Goal: Task Accomplishment & Management: Use online tool/utility

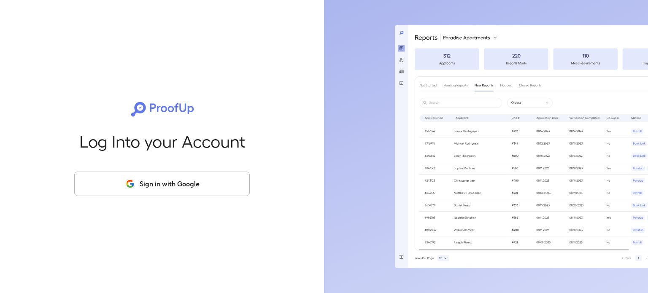
click at [184, 187] on button "Sign in with Google" at bounding box center [162, 184] width 176 height 24
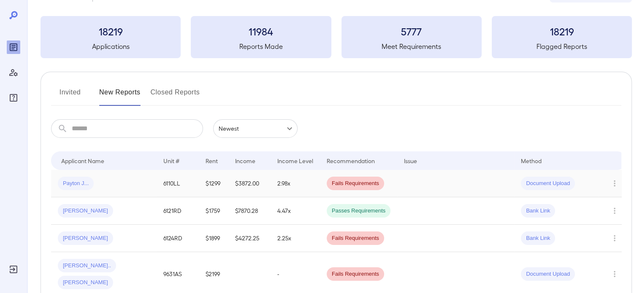
scroll to position [42, 0]
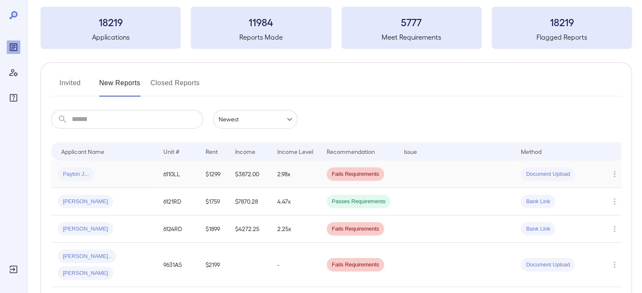
click at [103, 179] on div "Payton J..." at bounding box center [104, 175] width 92 height 14
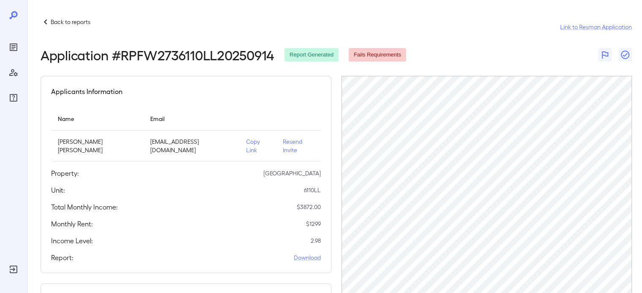
click at [358, 52] on span "Fails Requirements" at bounding box center [377, 55] width 57 height 8
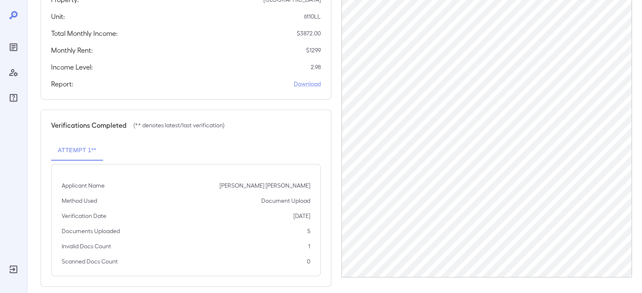
scroll to position [175, 0]
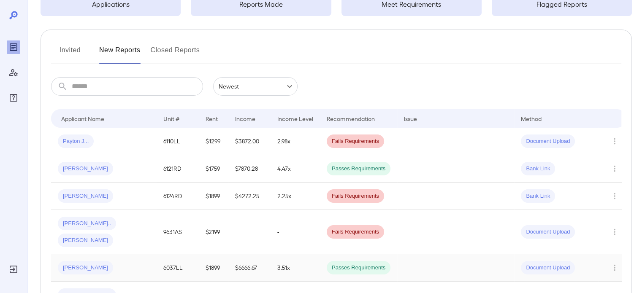
scroll to position [84, 0]
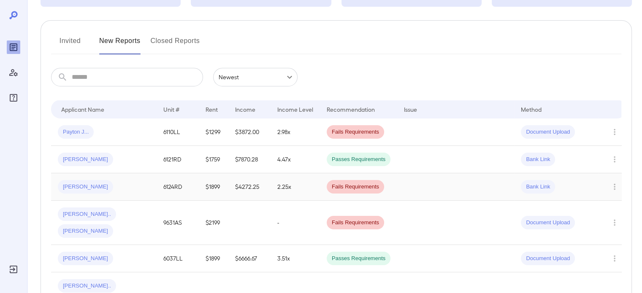
click at [436, 189] on td at bounding box center [455, 186] width 117 height 27
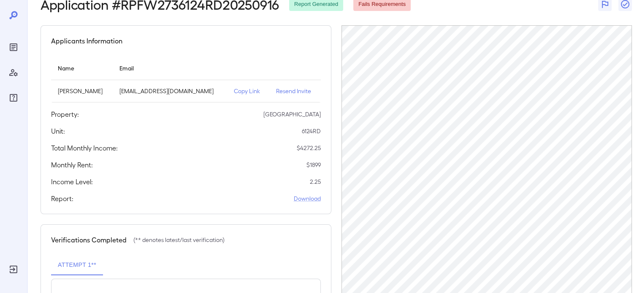
scroll to position [45, 0]
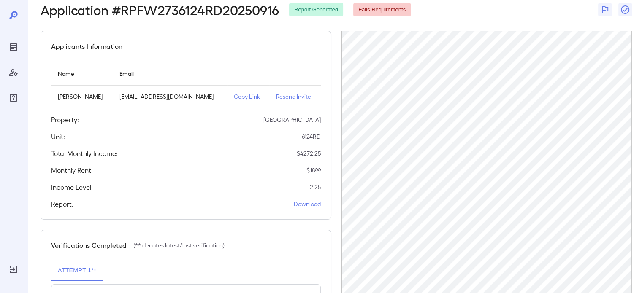
click at [407, 17] on div "Application # RPFW2736124RD20250916 Report Generated Fails Requirements" at bounding box center [226, 9] width 370 height 15
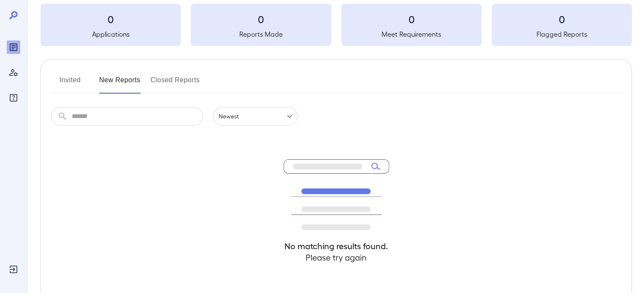
scroll to position [84, 0]
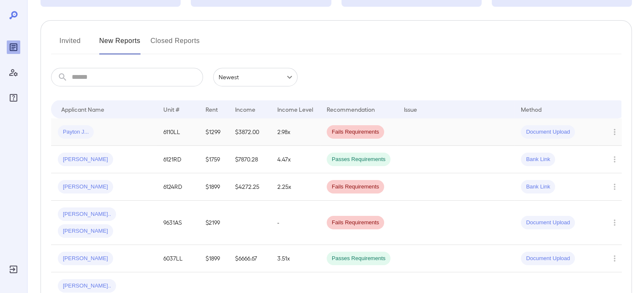
click at [545, 133] on span "Document Upload" at bounding box center [548, 132] width 54 height 8
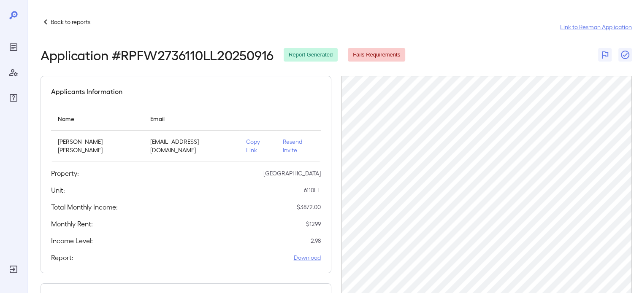
click at [283, 140] on p "Resend Invite" at bounding box center [298, 146] width 31 height 17
